Goal: Information Seeking & Learning: Learn about a topic

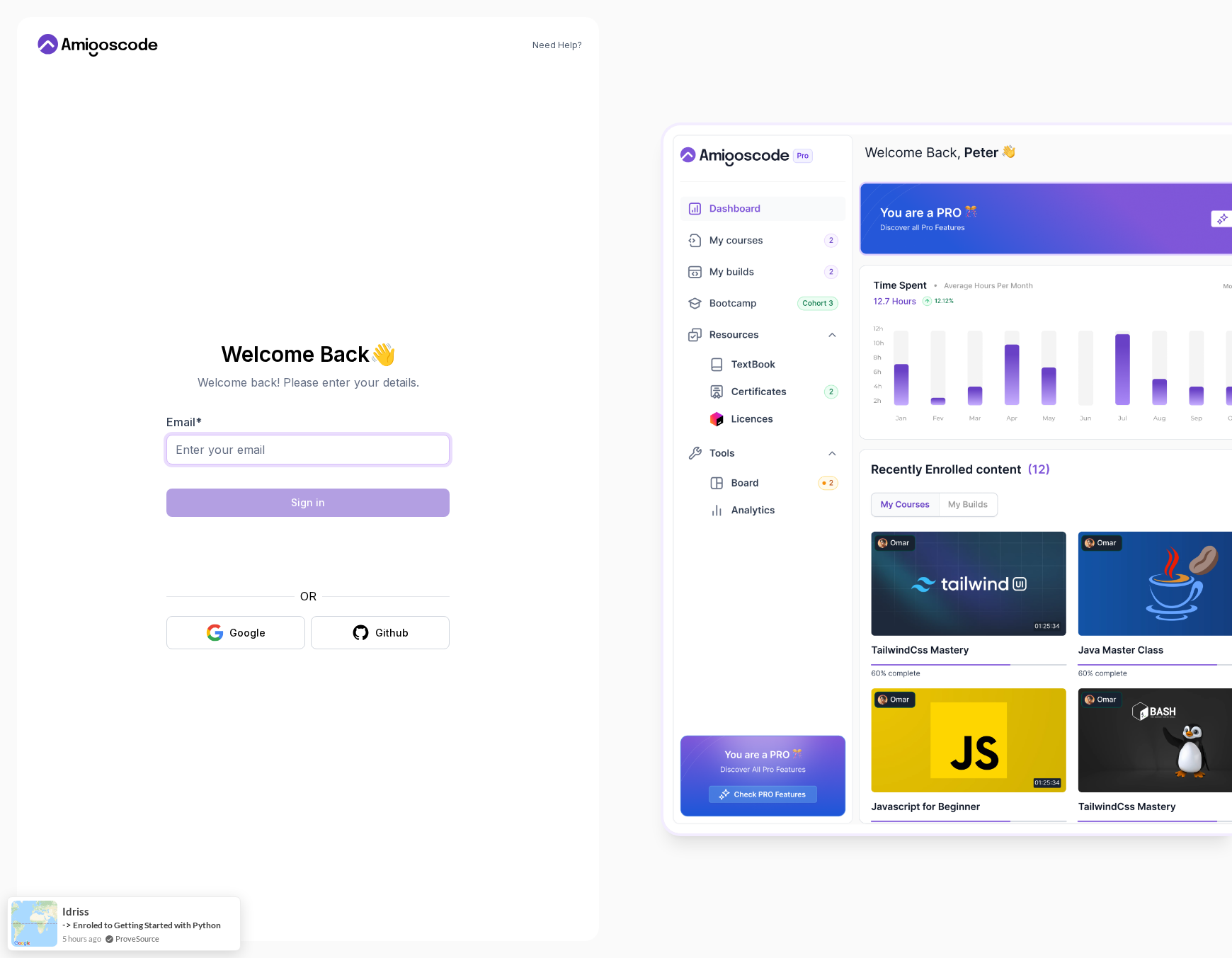
click at [283, 454] on input "Email *" at bounding box center [308, 449] width 283 height 30
type input "d.szwajkos@gmail.com"
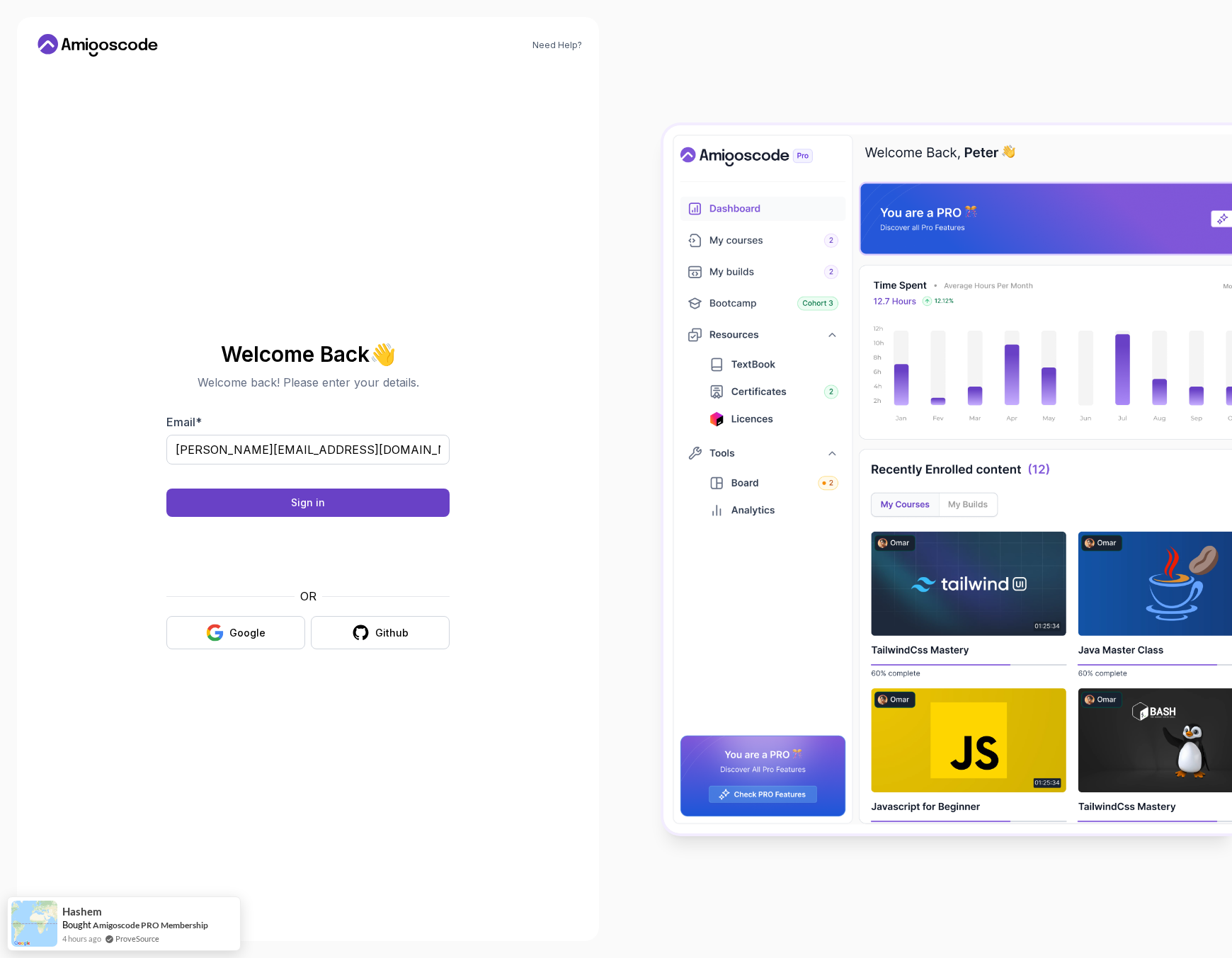
click at [823, 355] on body "Need Help? Welcome Back 👋 Welcome back! Please enter your details. Email * d.sz…" at bounding box center [616, 479] width 1232 height 958
click at [267, 498] on button "Sign in" at bounding box center [308, 502] width 283 height 28
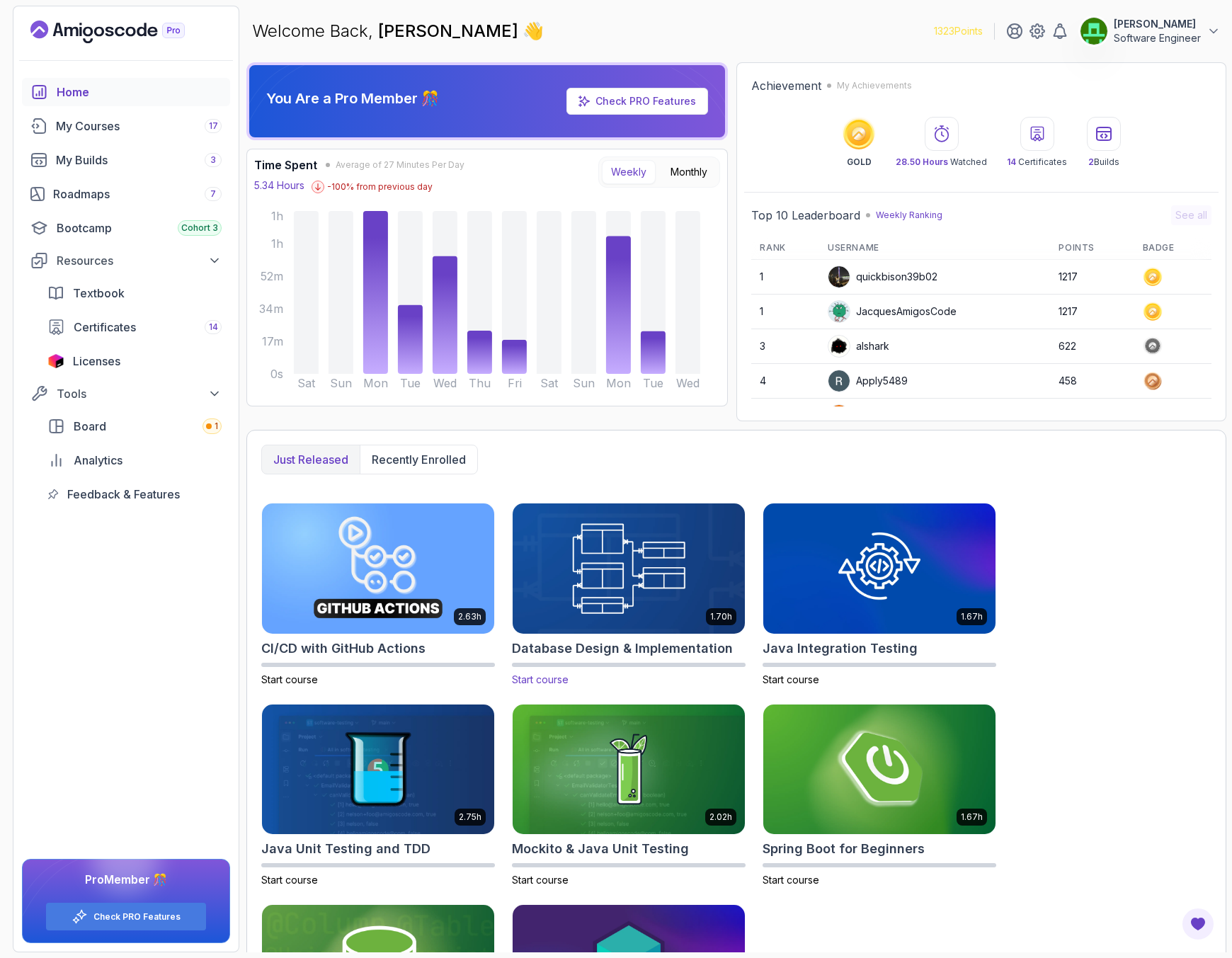
click at [626, 562] on img at bounding box center [628, 567] width 243 height 136
click at [373, 569] on img at bounding box center [377, 567] width 243 height 136
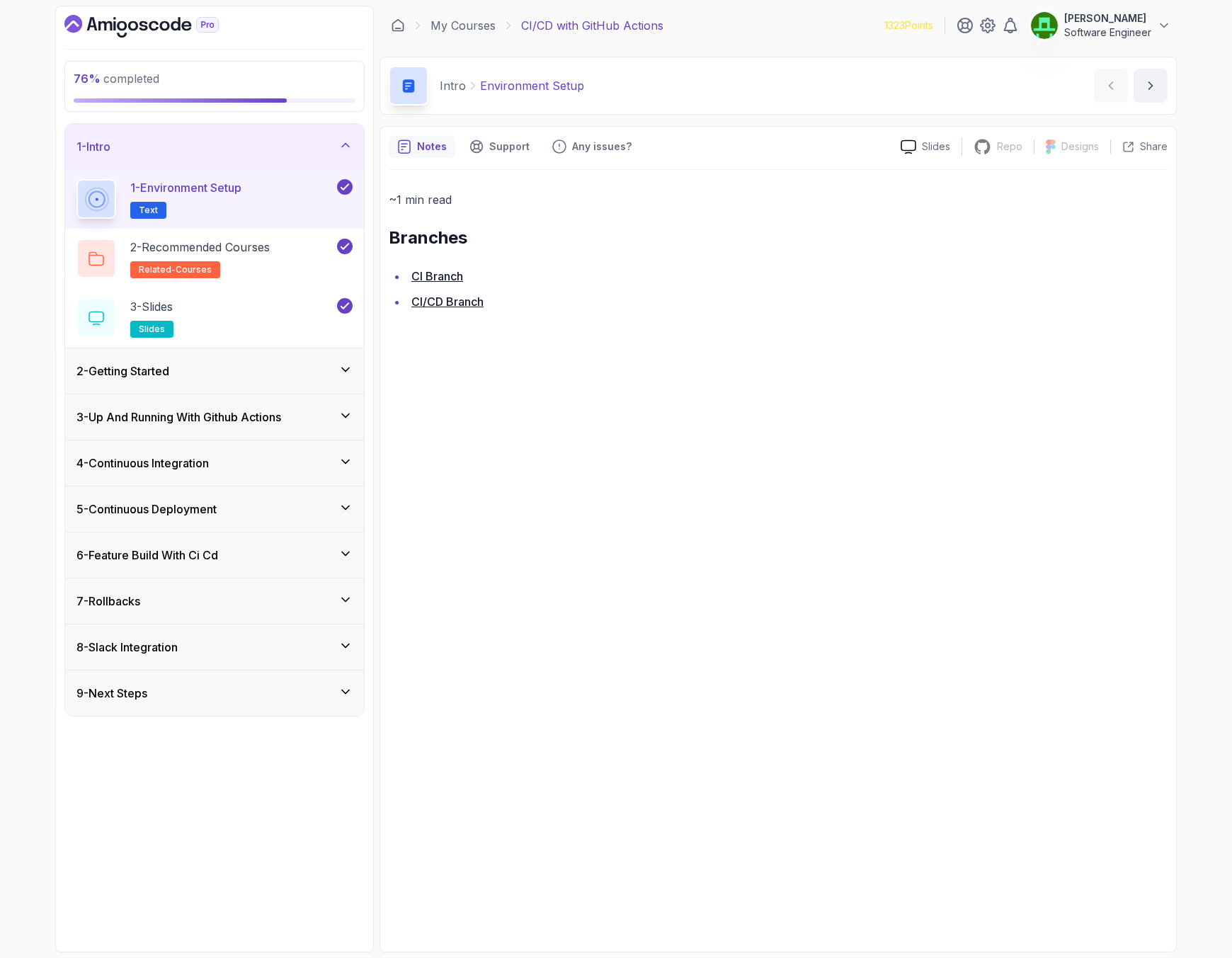
click at [166, 518] on div "5 - Continuous Deployment" at bounding box center [215, 509] width 298 height 45
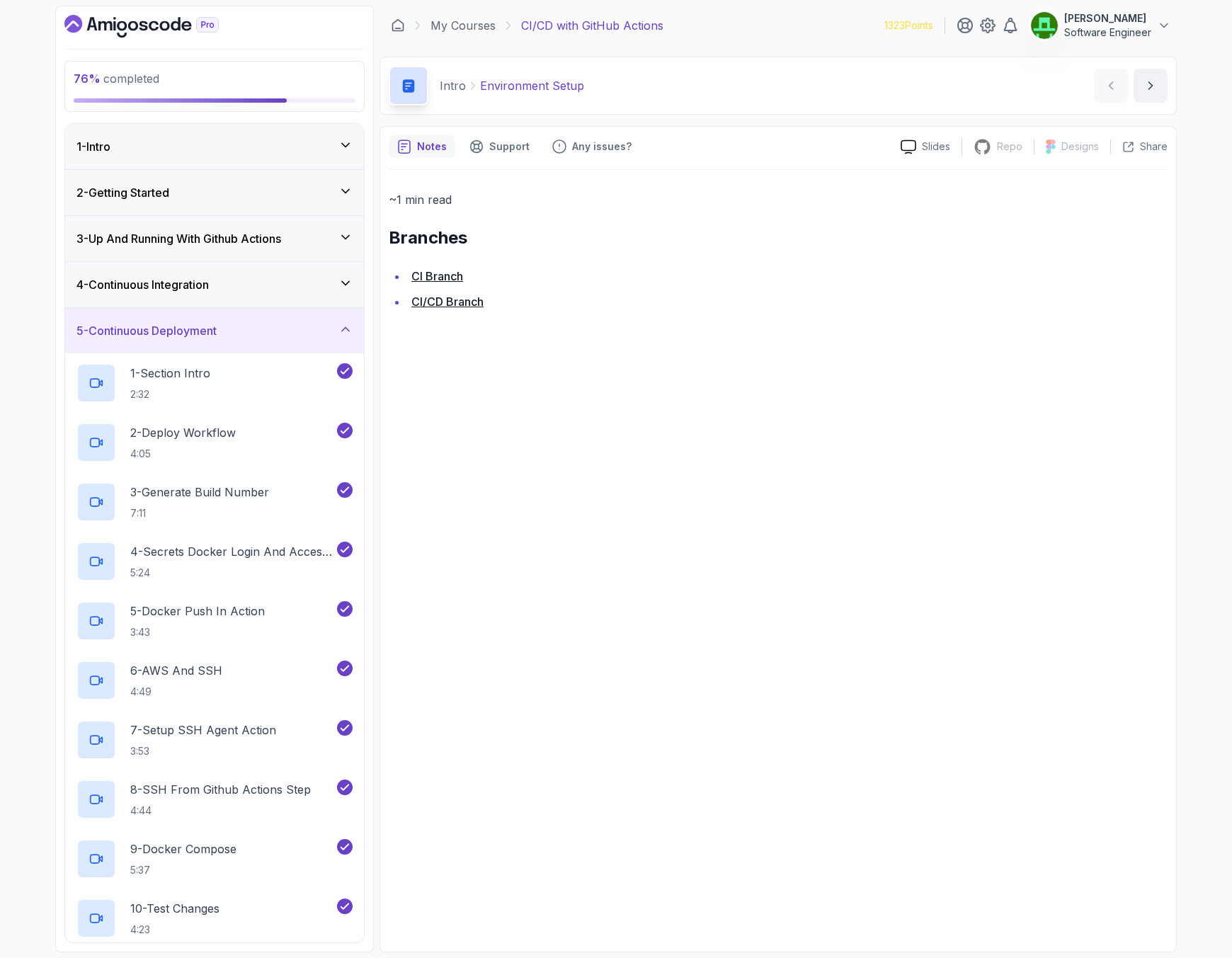
click at [154, 286] on h3 "4 - Continuous Integration" at bounding box center [143, 284] width 132 height 17
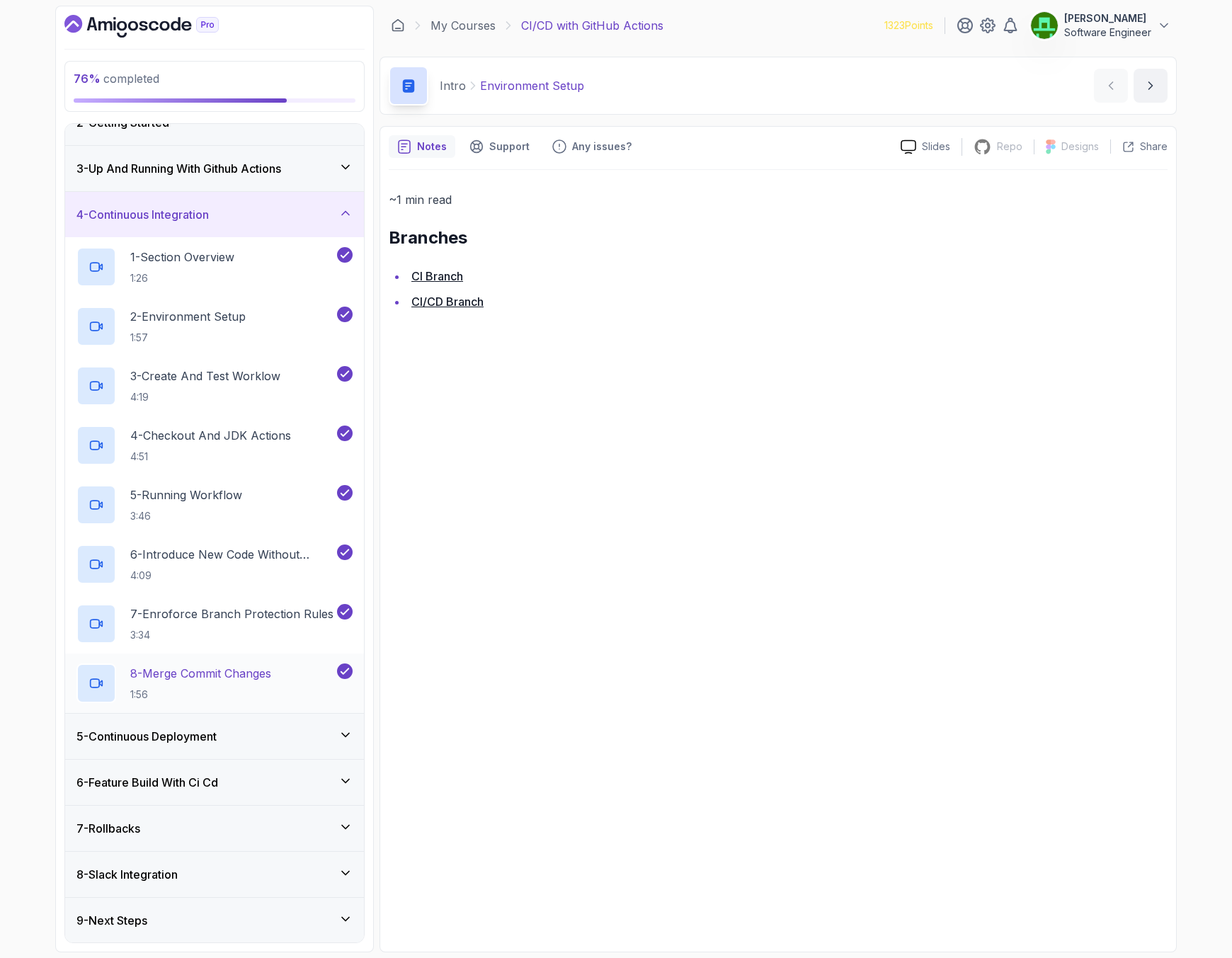
scroll to position [71, 0]
click at [203, 740] on h3 "5 - Continuous Deployment" at bounding box center [147, 735] width 140 height 17
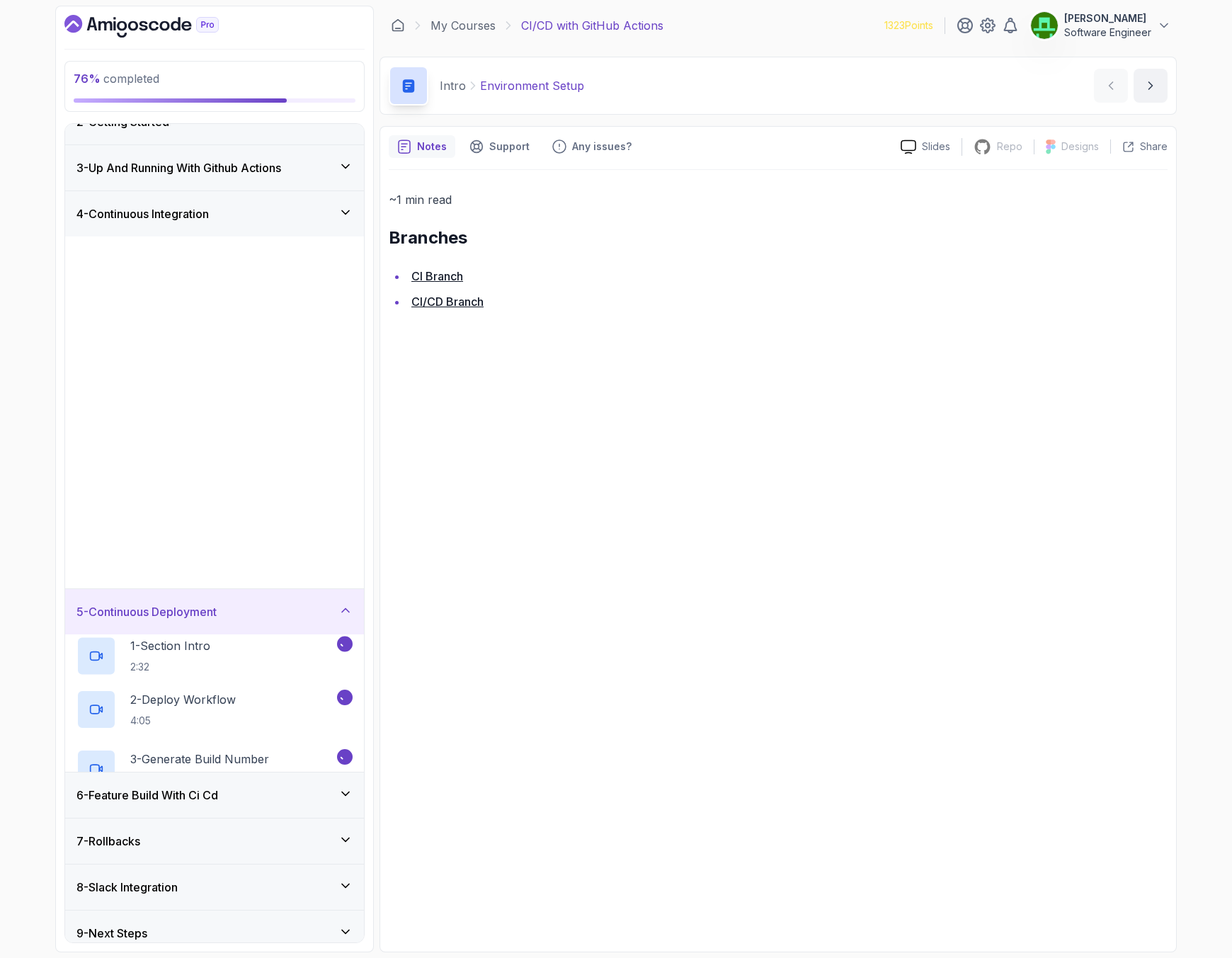
scroll to position [0, 0]
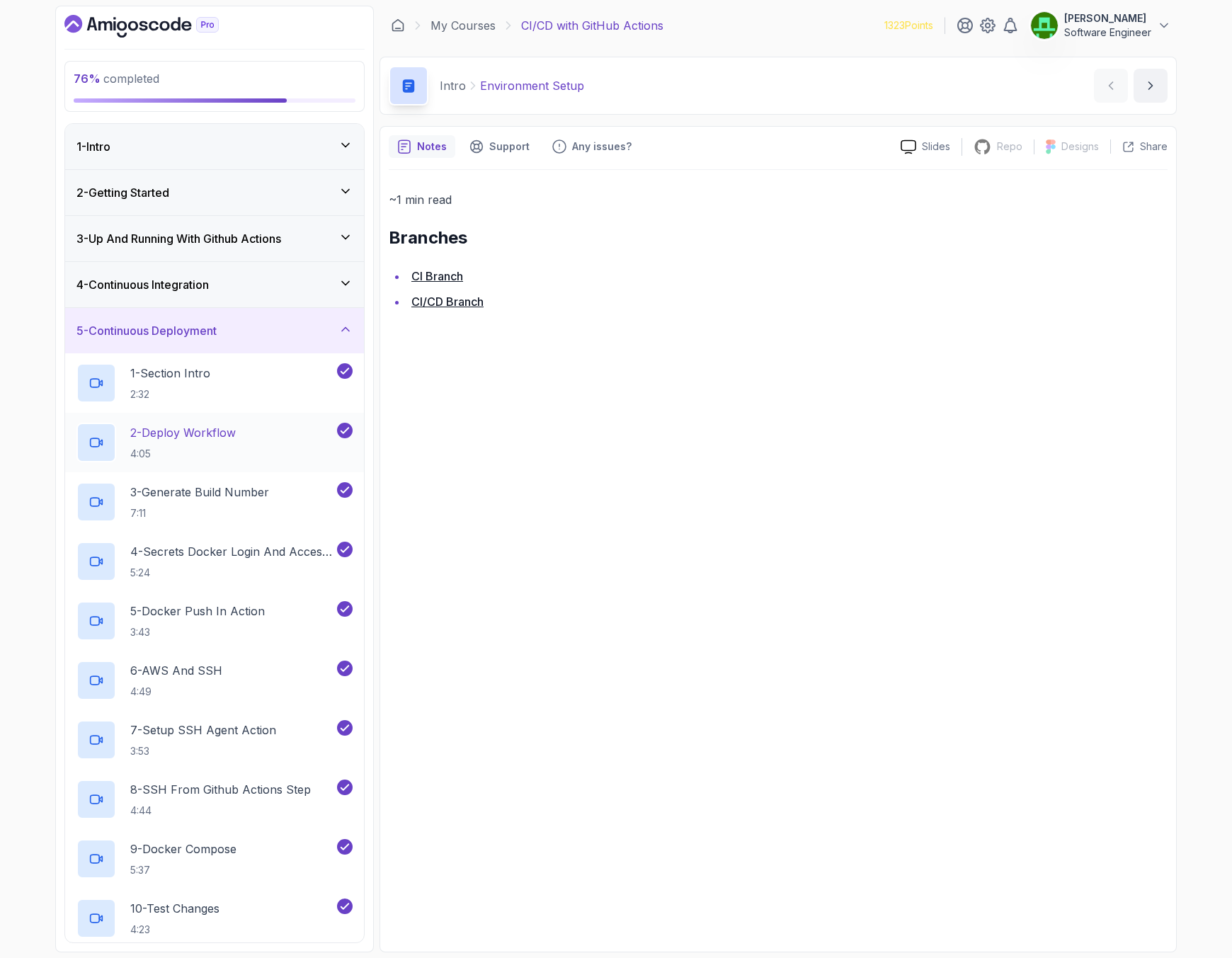
click at [180, 432] on p "2 - Deploy Workflow" at bounding box center [183, 432] width 105 height 17
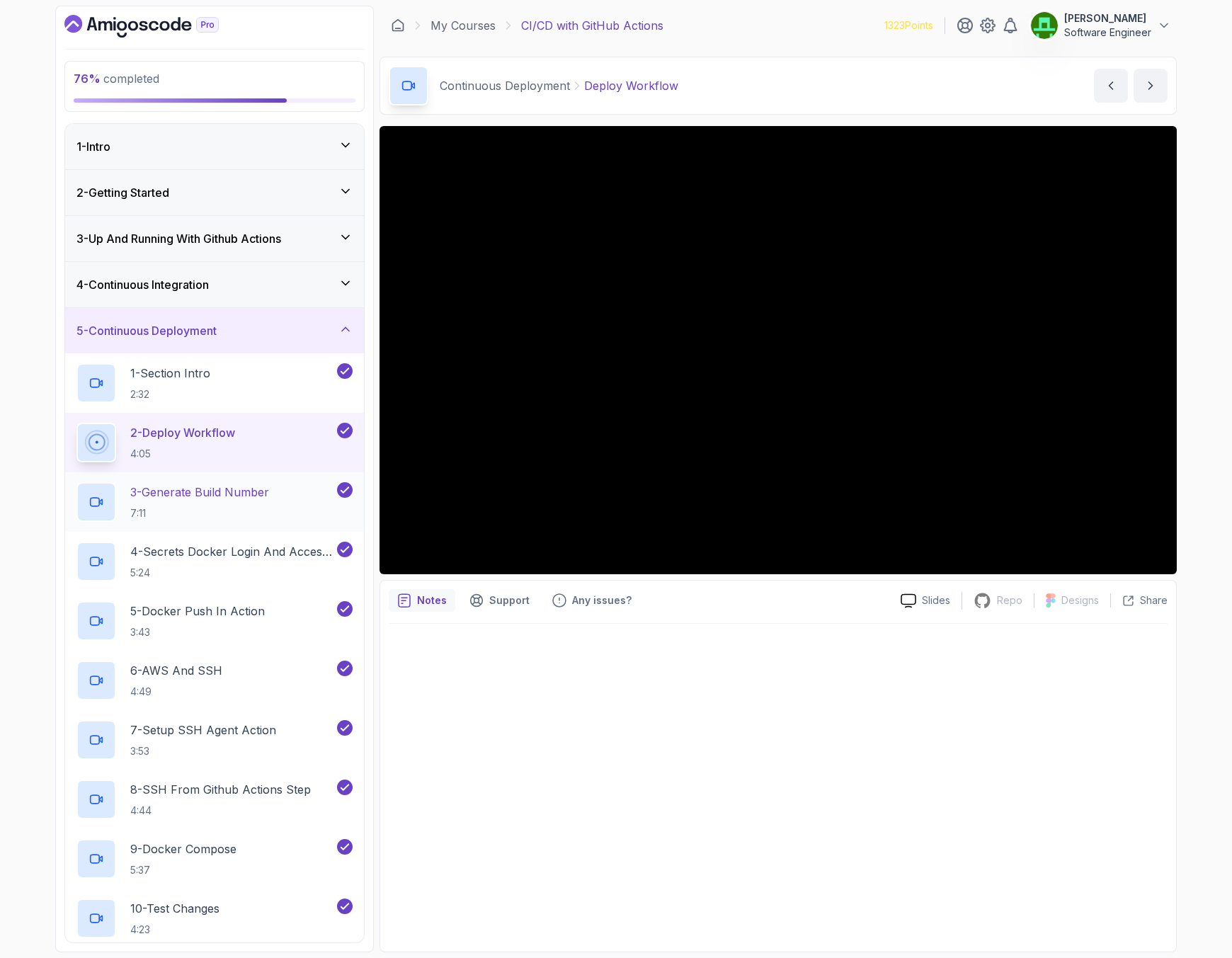
click at [225, 494] on p "3 - Generate Build Number" at bounding box center [199, 491] width 139 height 17
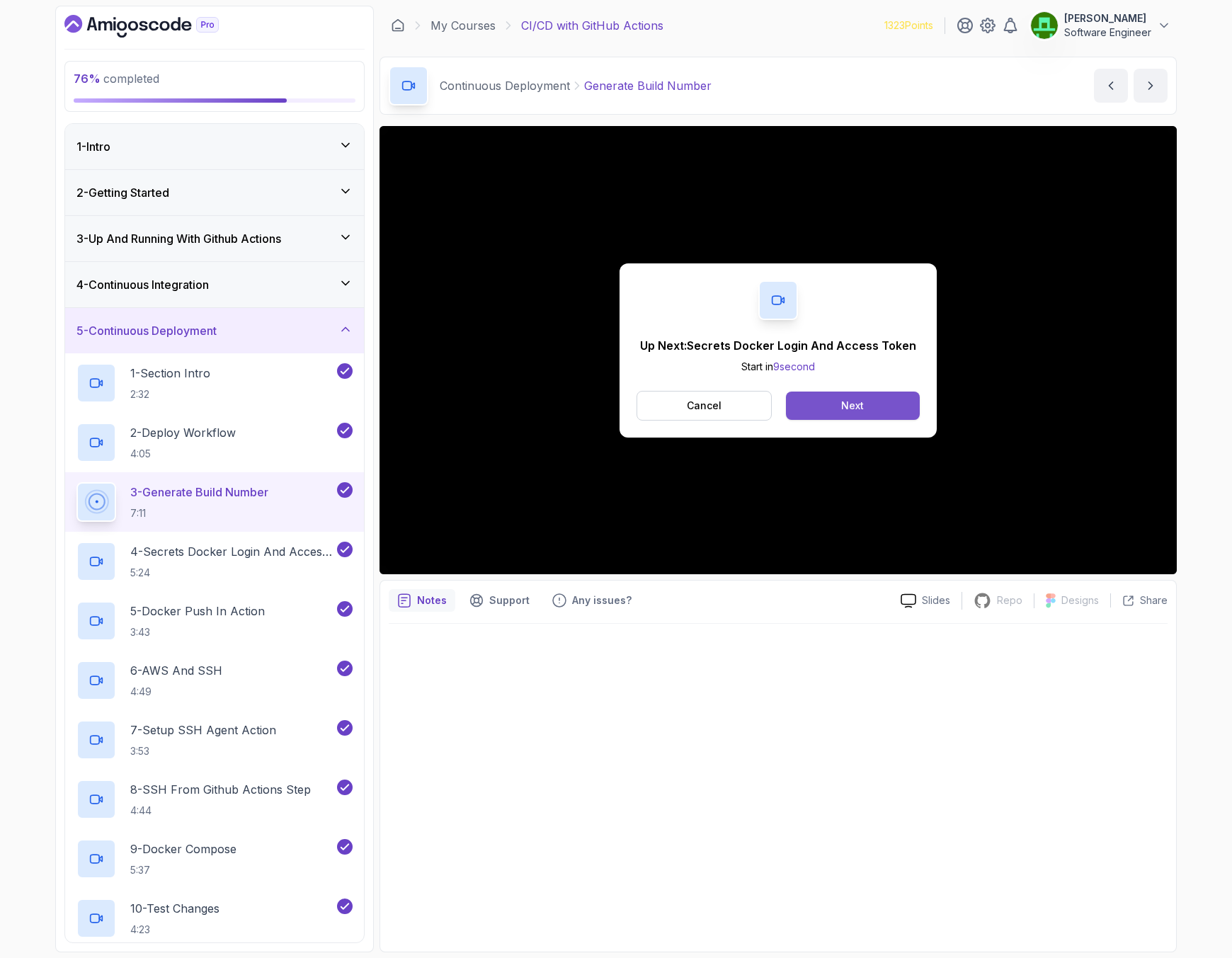
click at [901, 412] on button "Next" at bounding box center [853, 405] width 134 height 28
